Goal: Complete application form

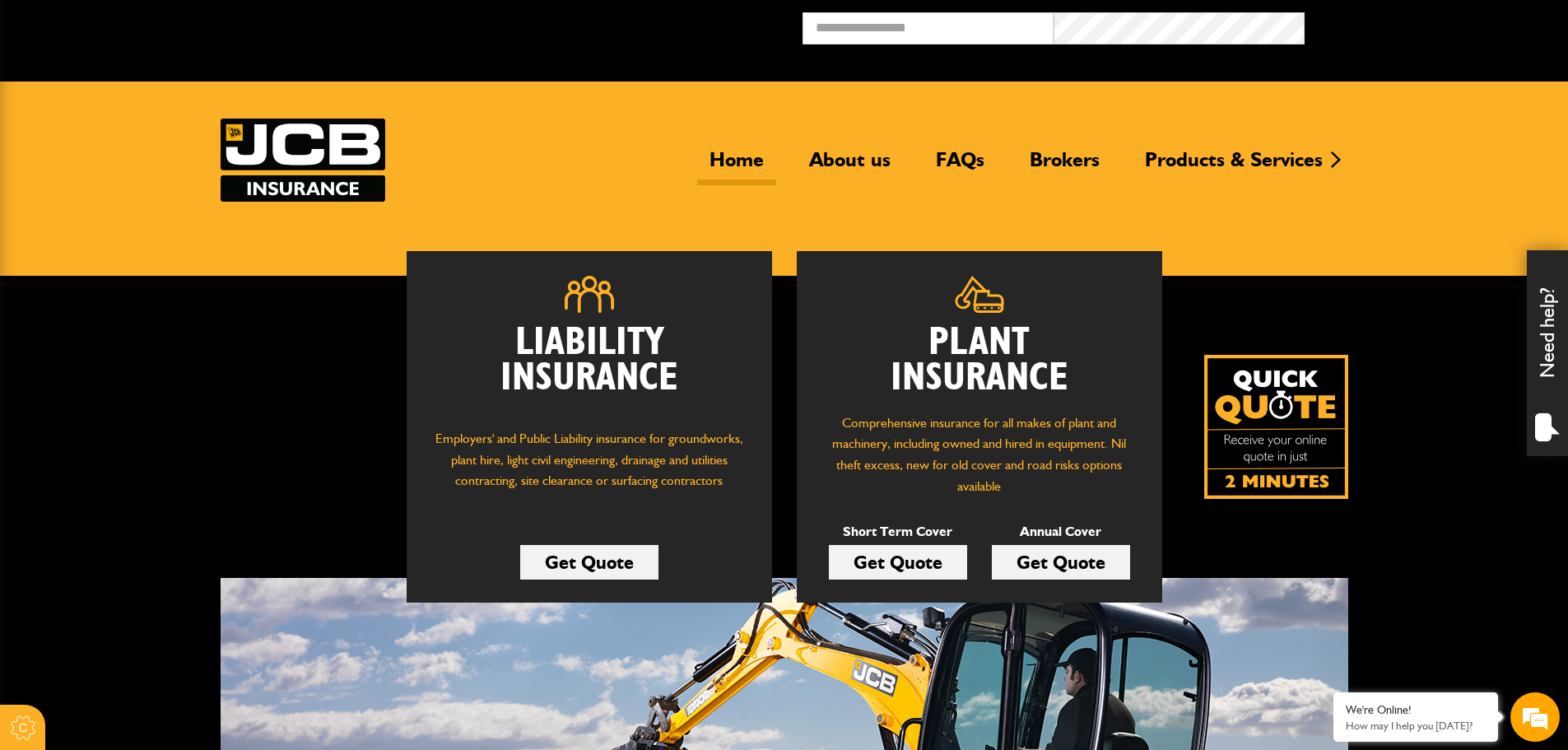
click at [940, 561] on link "Get Quote" at bounding box center [898, 562] width 139 height 35
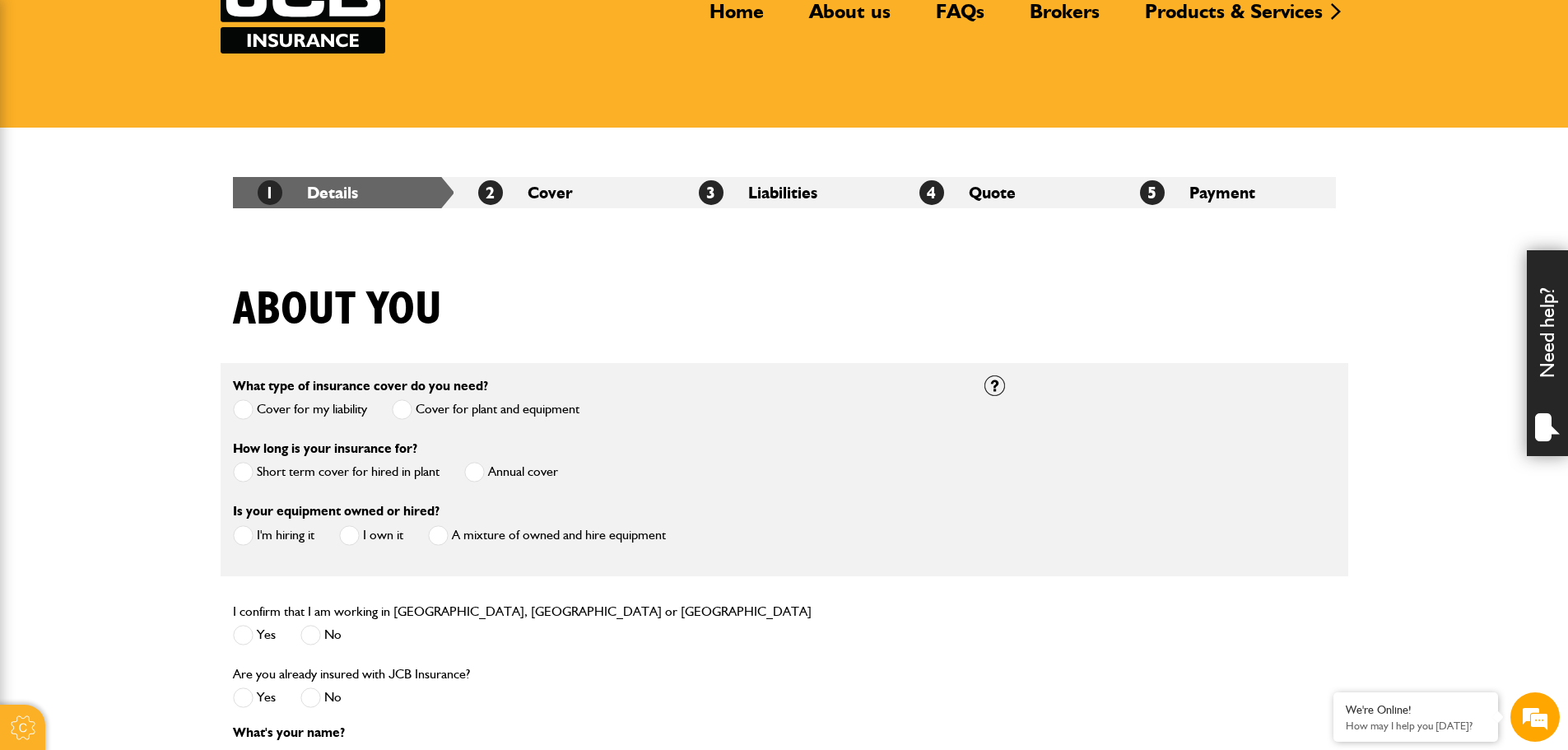
scroll to position [165, 0]
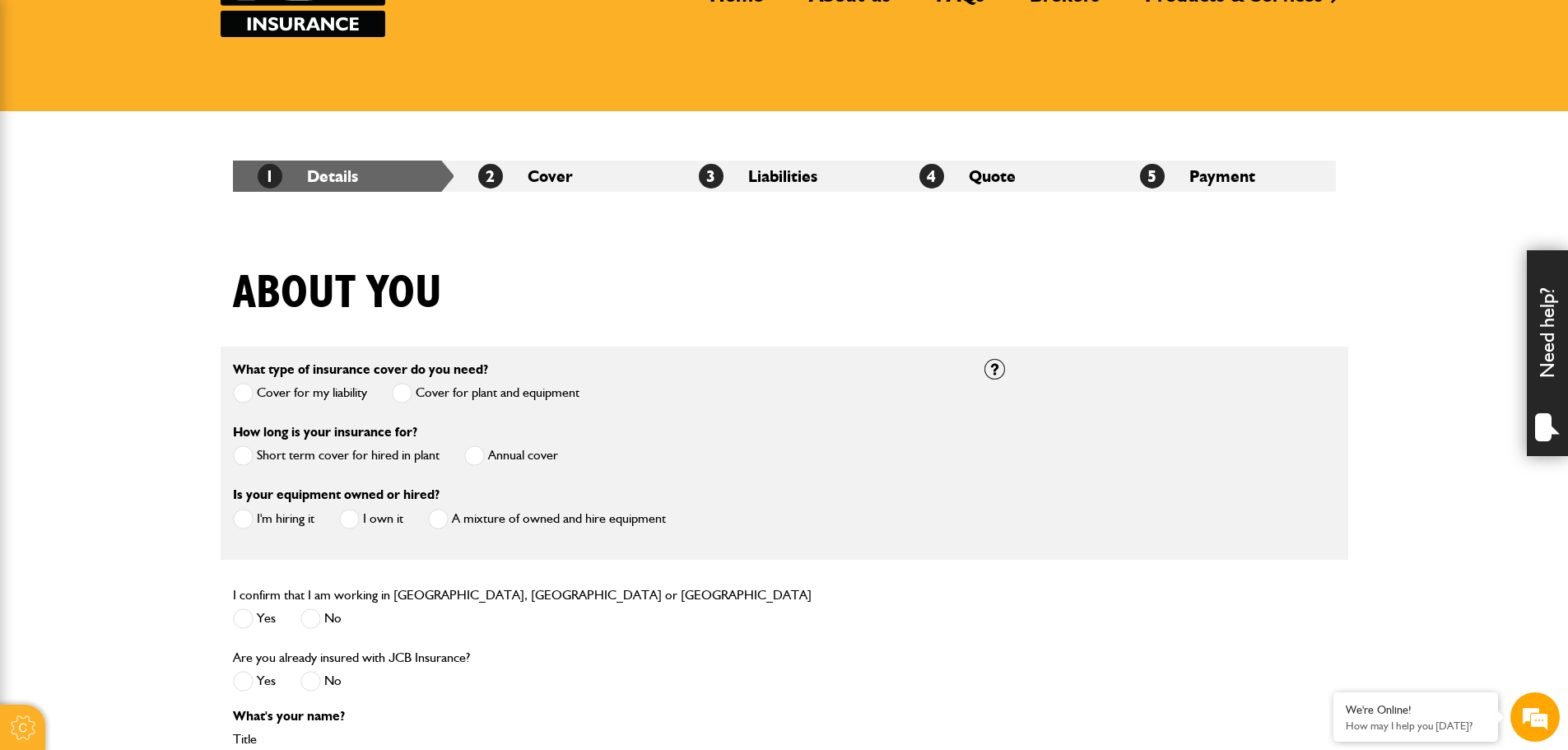
click at [246, 459] on span at bounding box center [243, 455] width 21 height 21
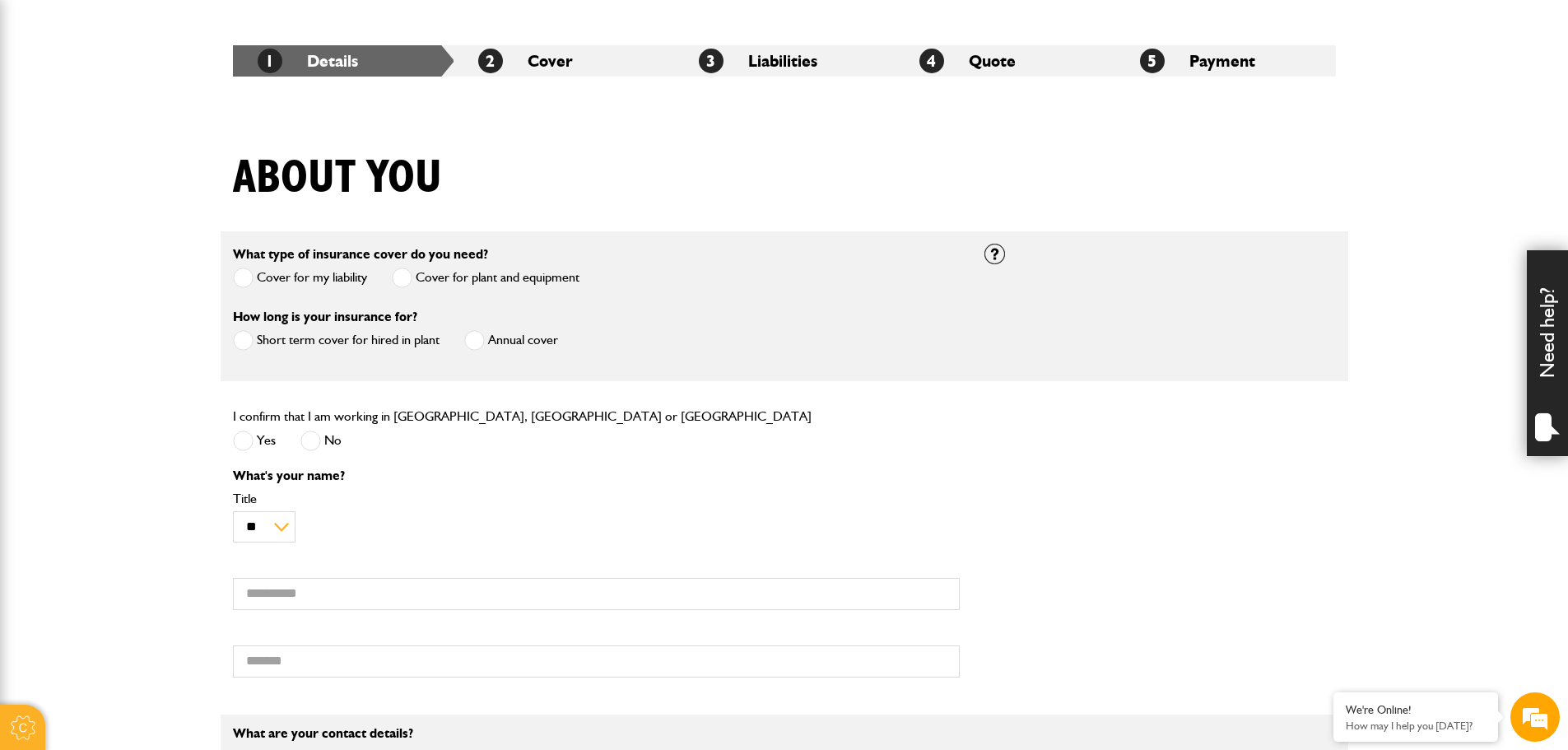
scroll to position [329, 0]
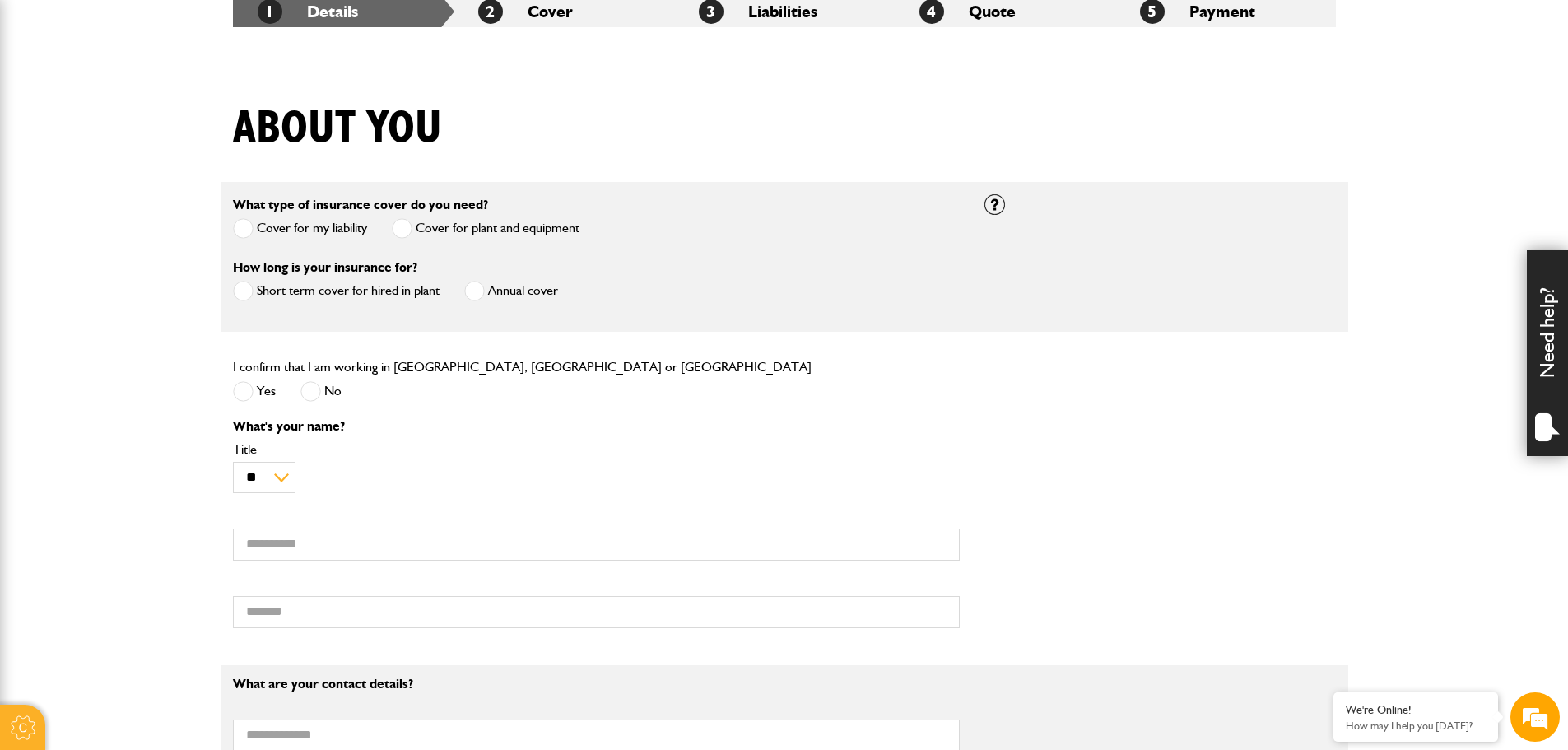
click at [245, 392] on span at bounding box center [243, 392] width 21 height 21
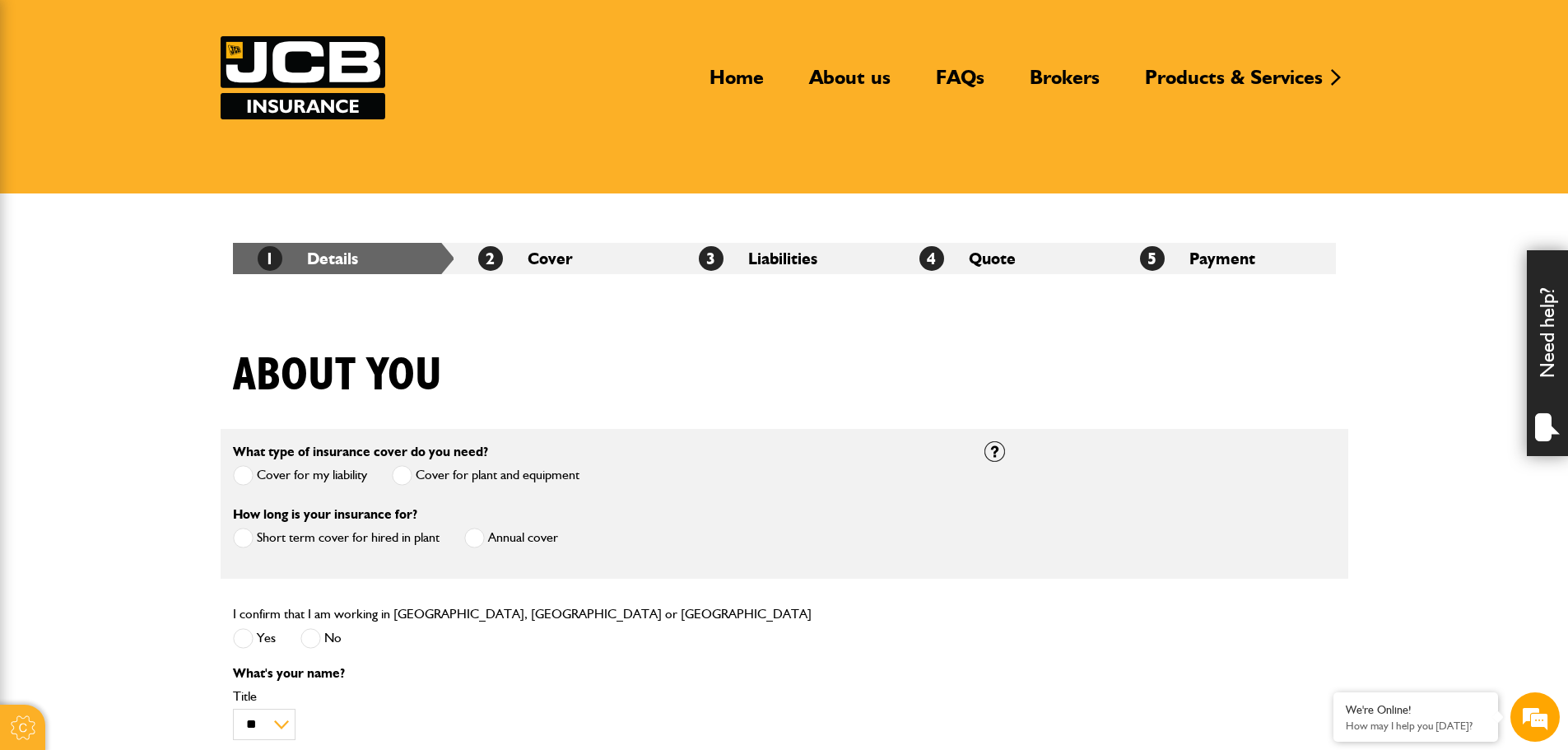
scroll to position [0, 0]
